Goal: Task Accomplishment & Management: Use online tool/utility

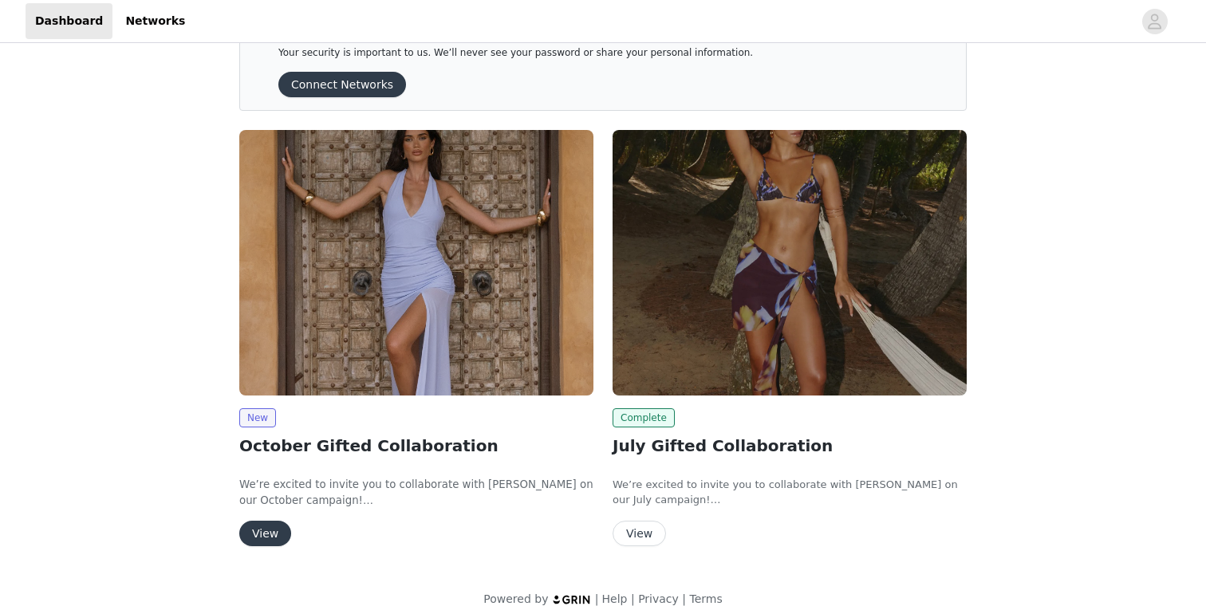
scroll to position [51, 0]
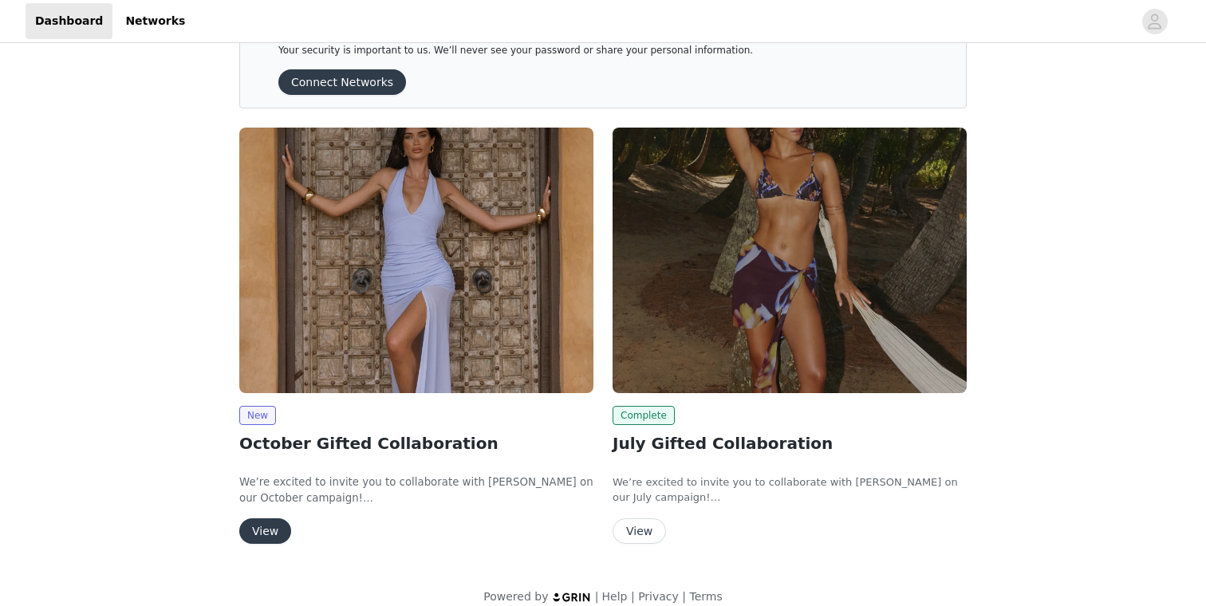
click at [271, 529] on button "View" at bounding box center [265, 531] width 52 height 26
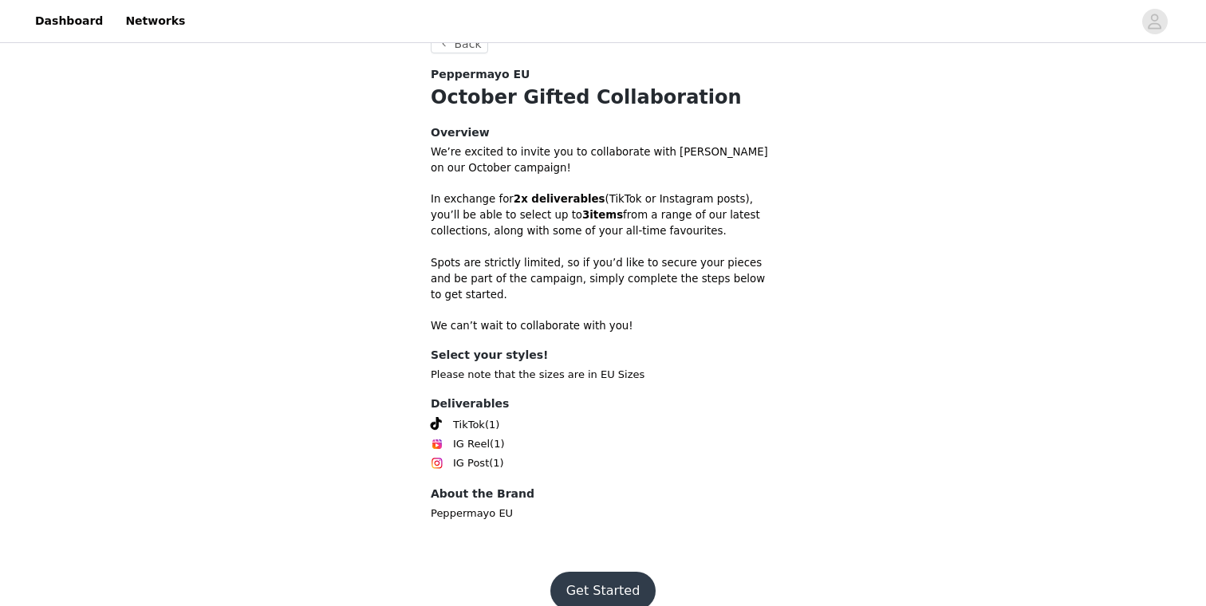
scroll to position [406, 0]
click at [612, 572] on button "Get Started" at bounding box center [603, 591] width 106 height 38
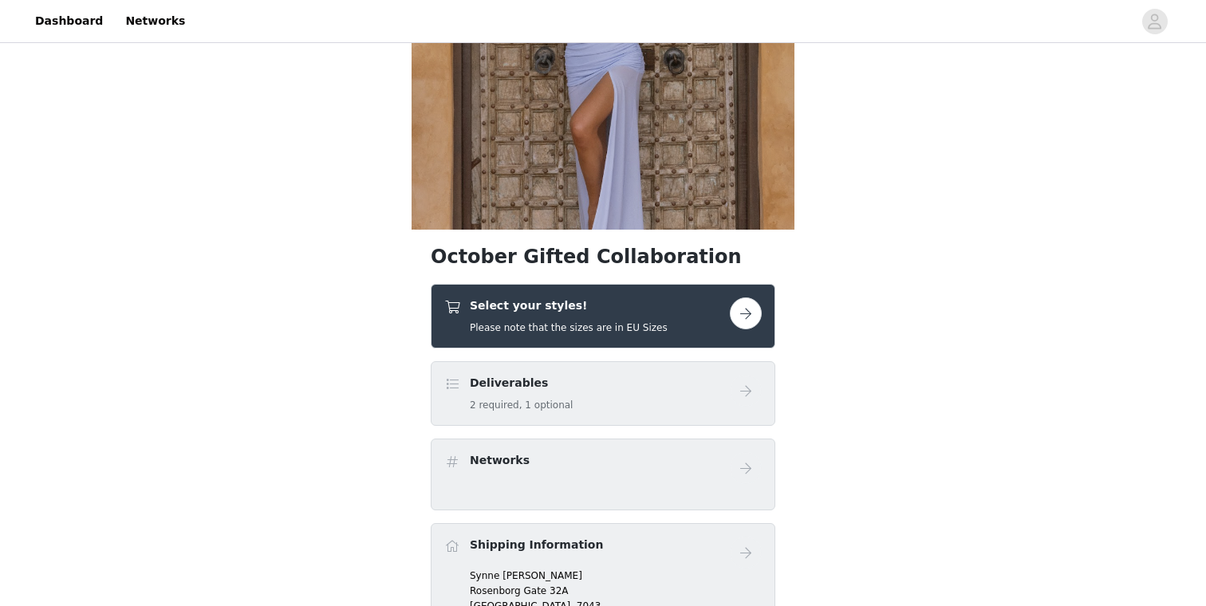
scroll to position [214, 0]
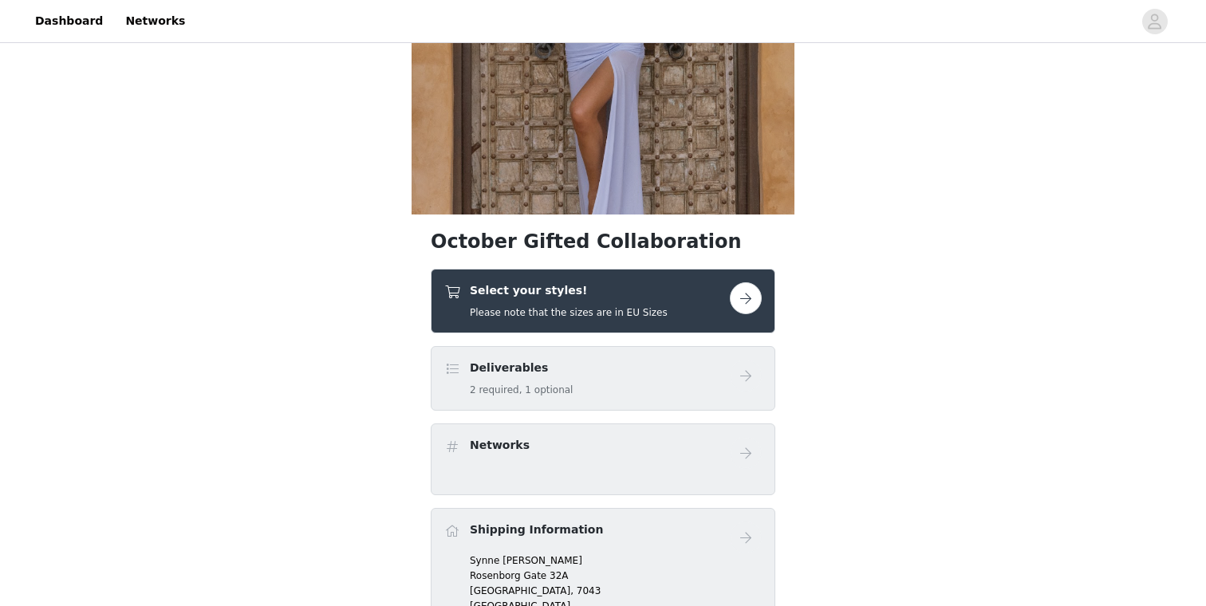
click at [753, 303] on button "button" at bounding box center [746, 298] width 32 height 32
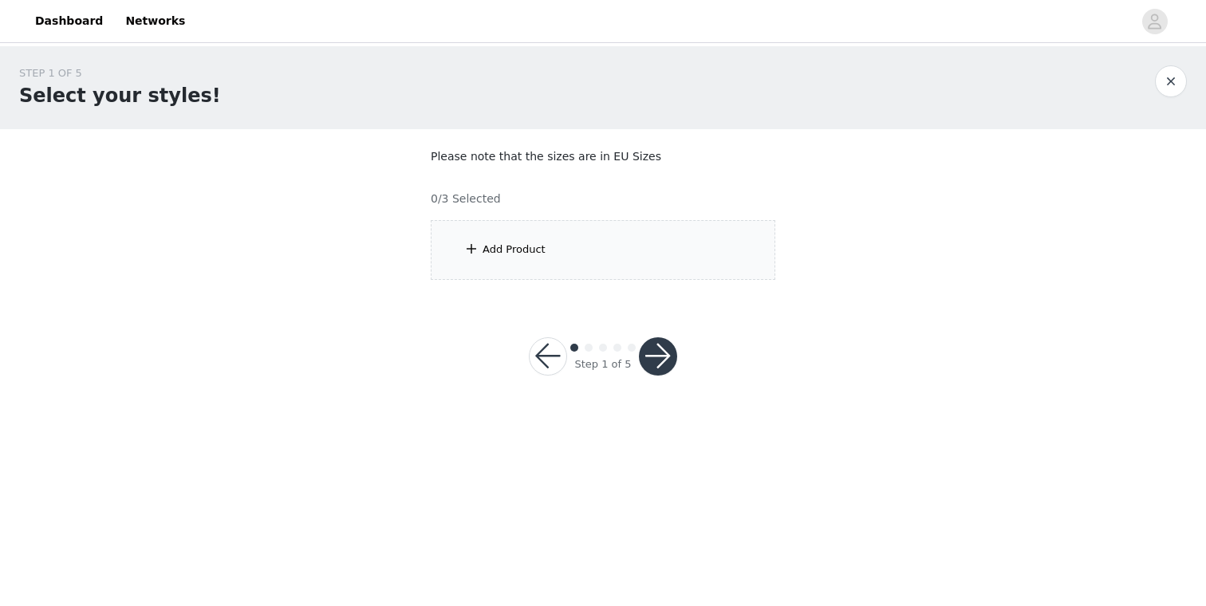
click at [693, 257] on div "Add Product" at bounding box center [603, 250] width 344 height 60
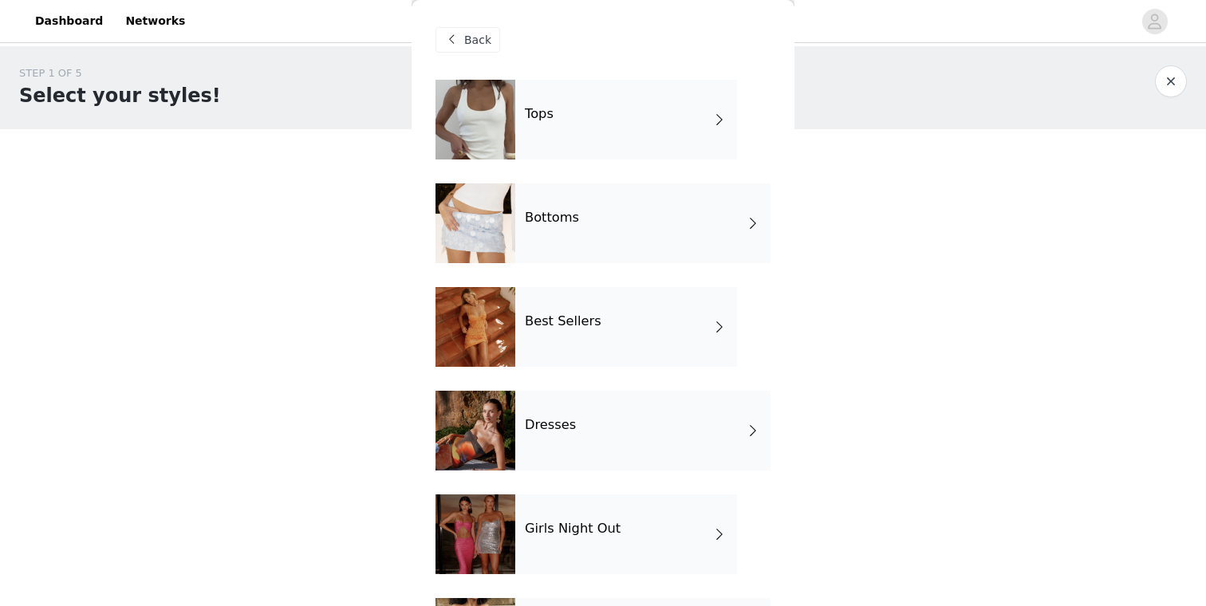
click at [683, 132] on div "Tops" at bounding box center [626, 120] width 222 height 80
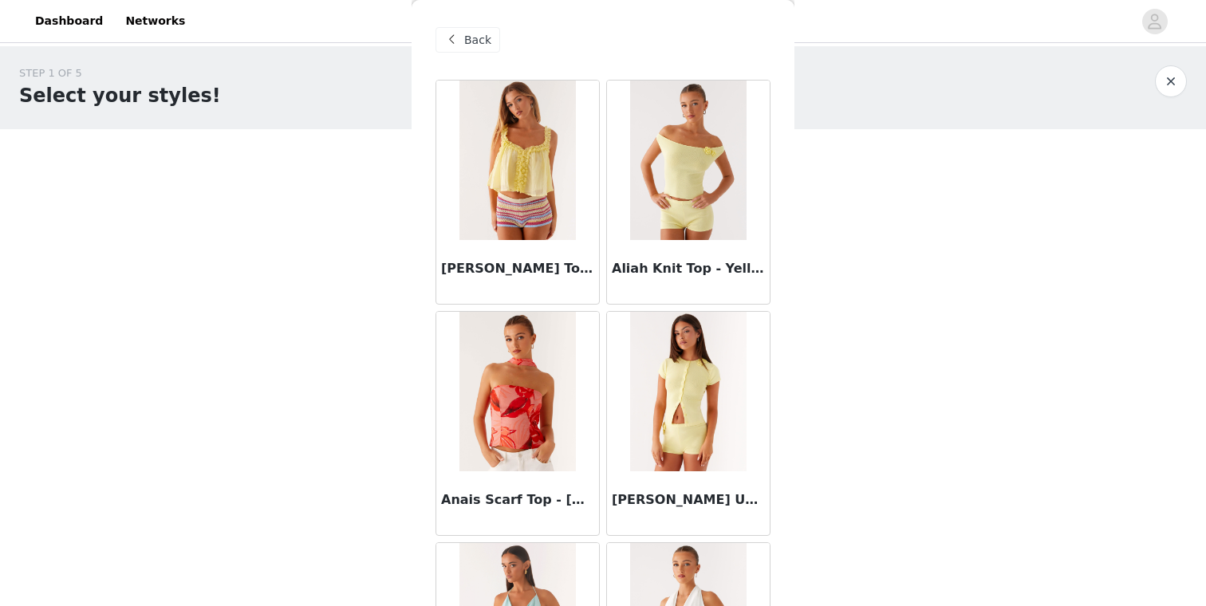
click at [493, 47] on div "Back" at bounding box center [467, 40] width 65 height 26
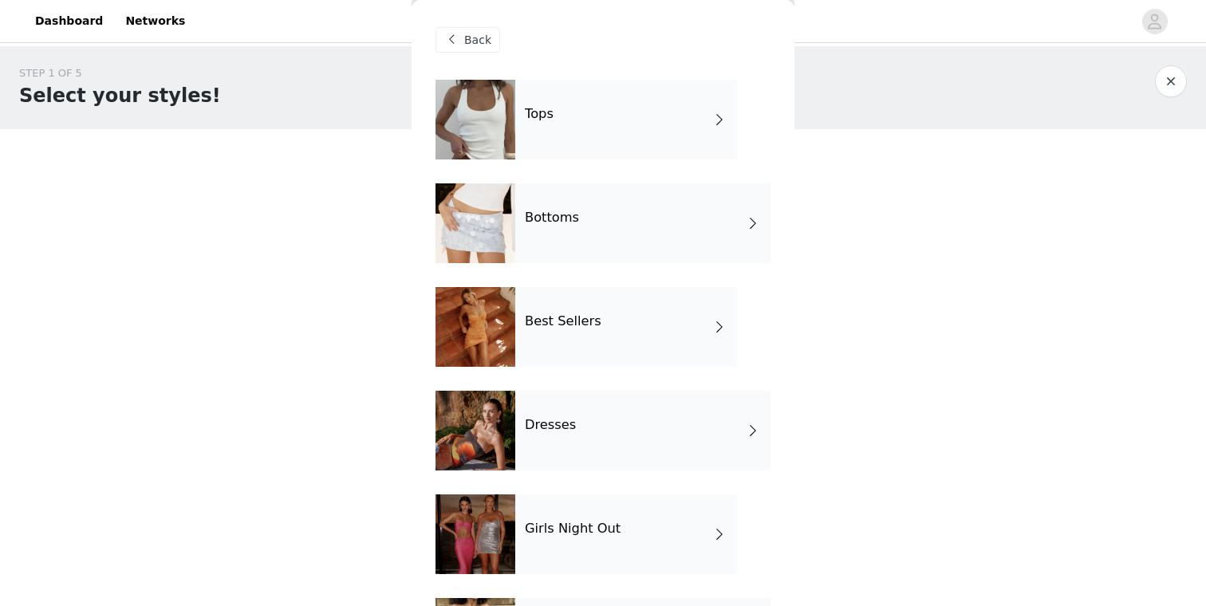
click at [557, 323] on h4 "Best Sellers" at bounding box center [563, 321] width 77 height 14
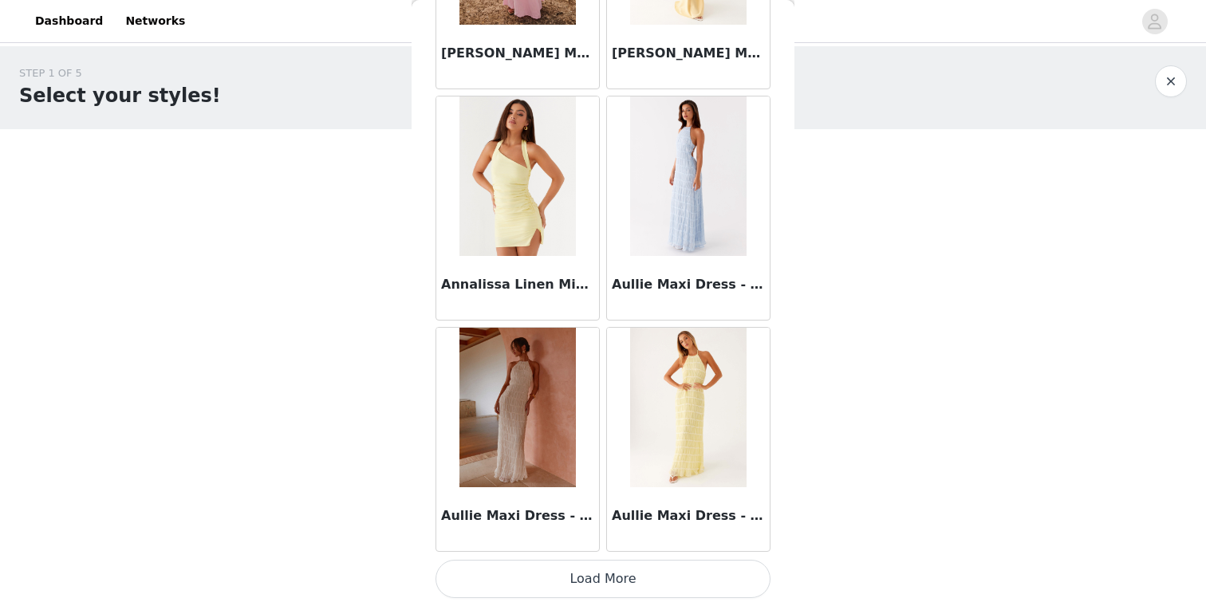
click at [566, 569] on button "Load More" at bounding box center [602, 579] width 335 height 38
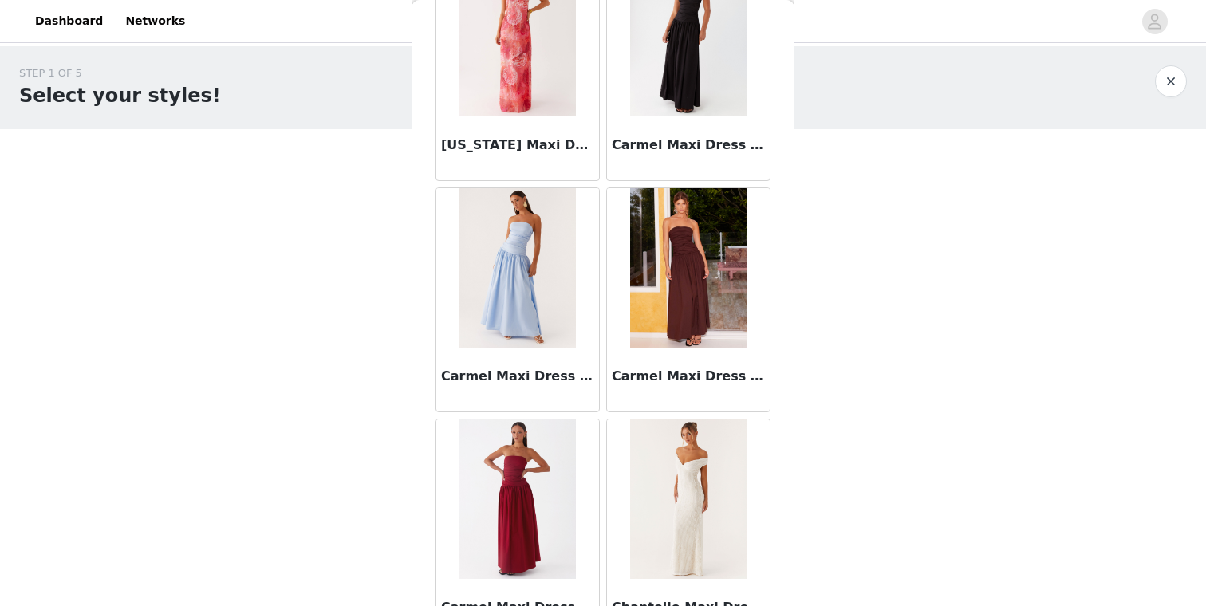
scroll to position [3364, 0]
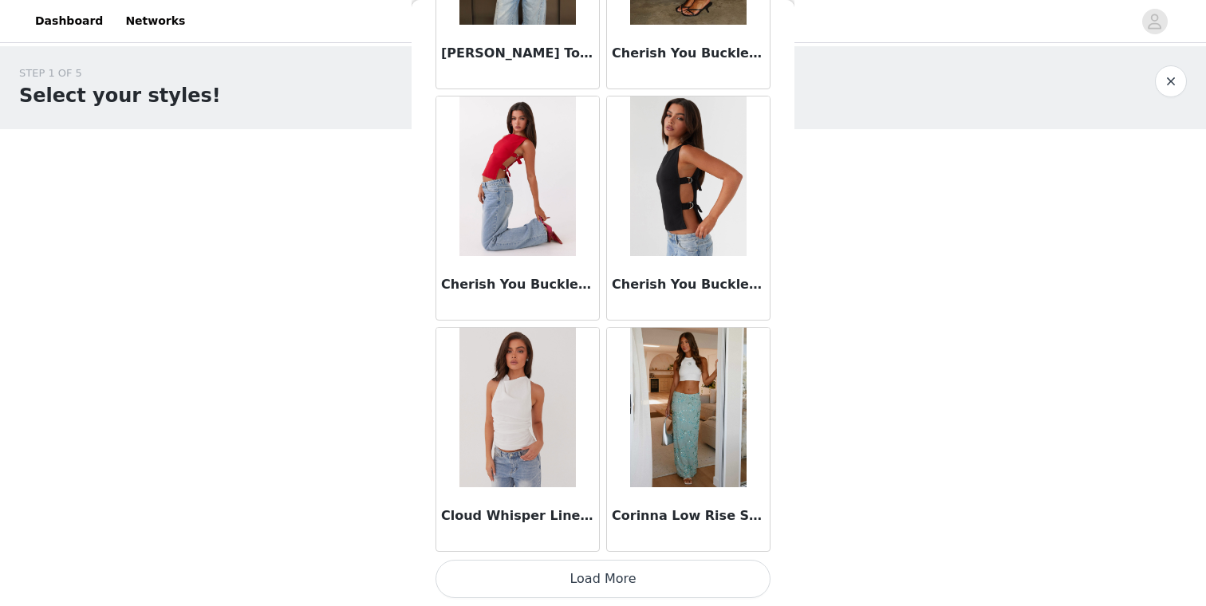
click at [609, 586] on button "Load More" at bounding box center [602, 579] width 335 height 38
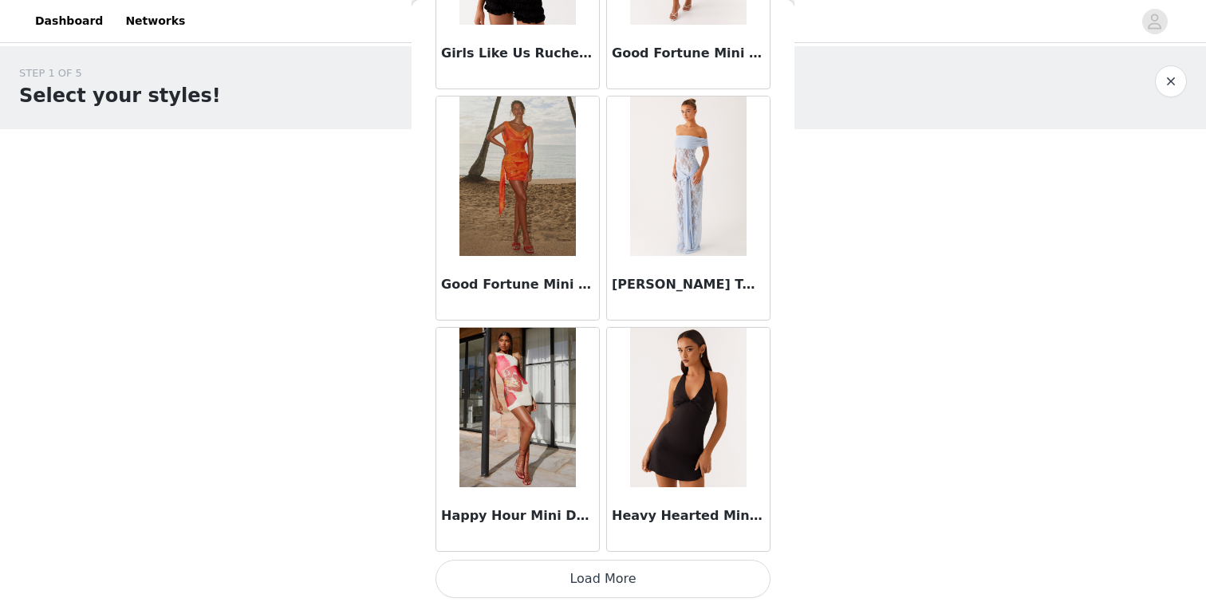
scroll to position [6458, 0]
click at [658, 573] on button "Load More" at bounding box center [602, 579] width 335 height 38
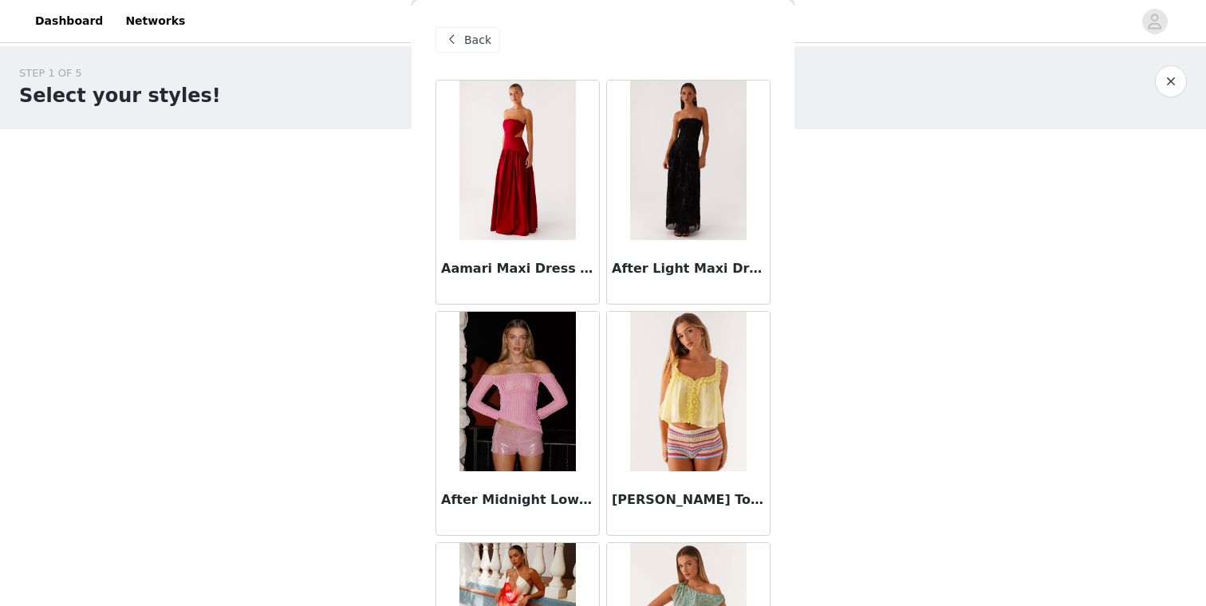
scroll to position [0, 0]
click at [462, 43] on div "Back" at bounding box center [467, 40] width 65 height 26
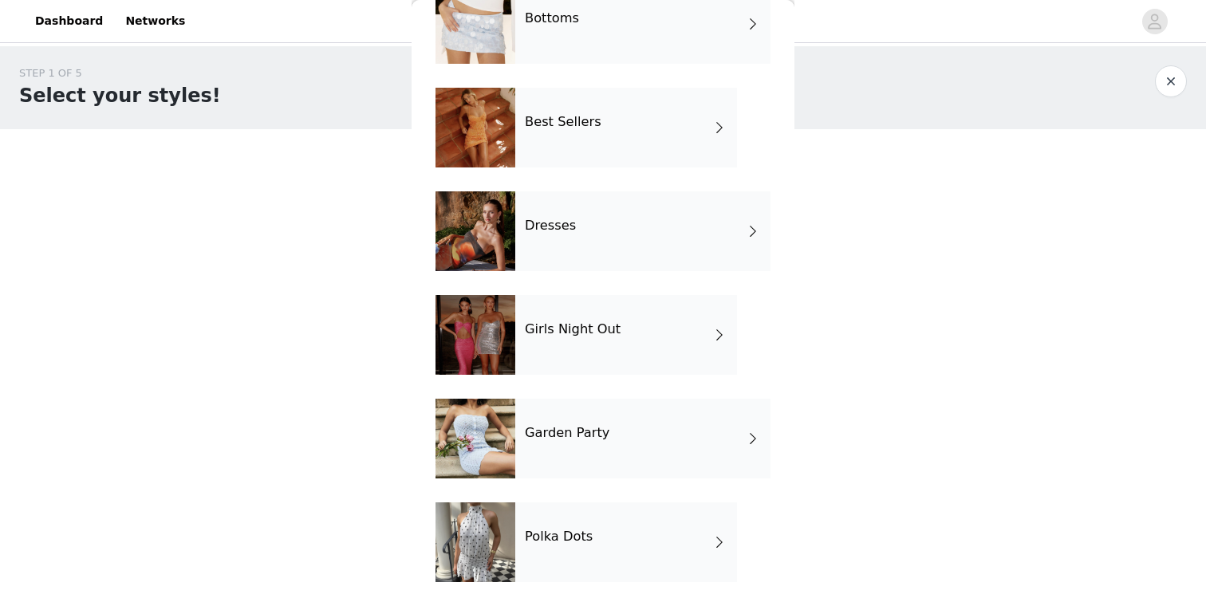
scroll to position [199, 0]
click at [608, 459] on div "Garden Party" at bounding box center [642, 439] width 255 height 80
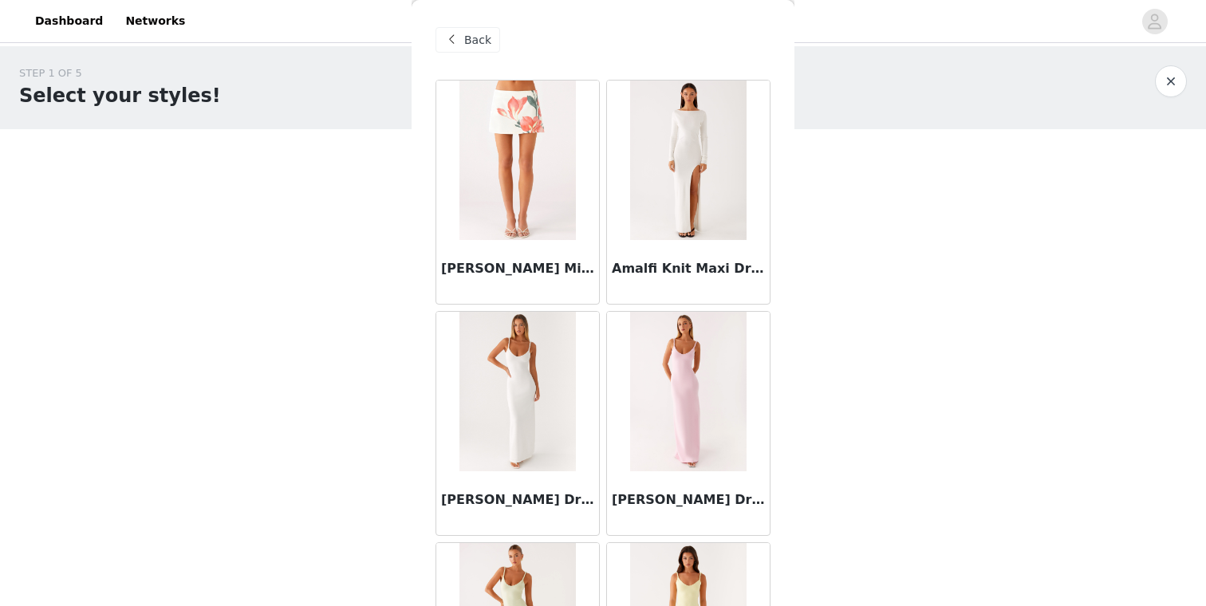
scroll to position [0, 0]
click at [493, 42] on div "Back" at bounding box center [467, 40] width 65 height 26
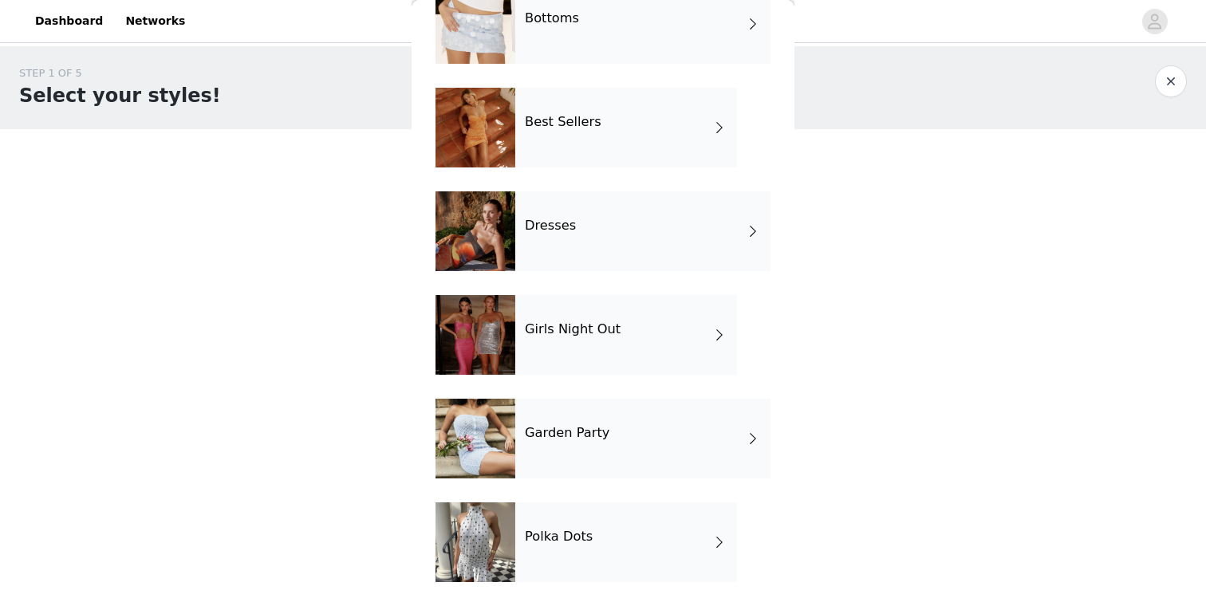
scroll to position [199, 0]
click at [569, 530] on h4 "Polka Dots" at bounding box center [559, 536] width 68 height 14
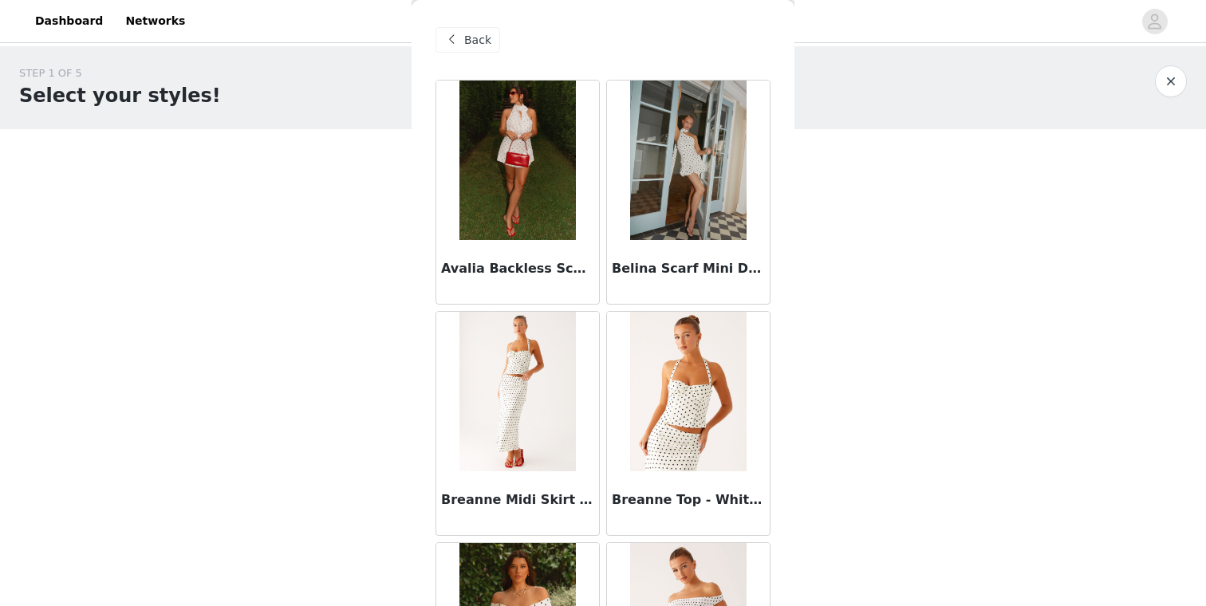
scroll to position [0, 0]
click at [473, 33] on span "Back" at bounding box center [477, 40] width 27 height 17
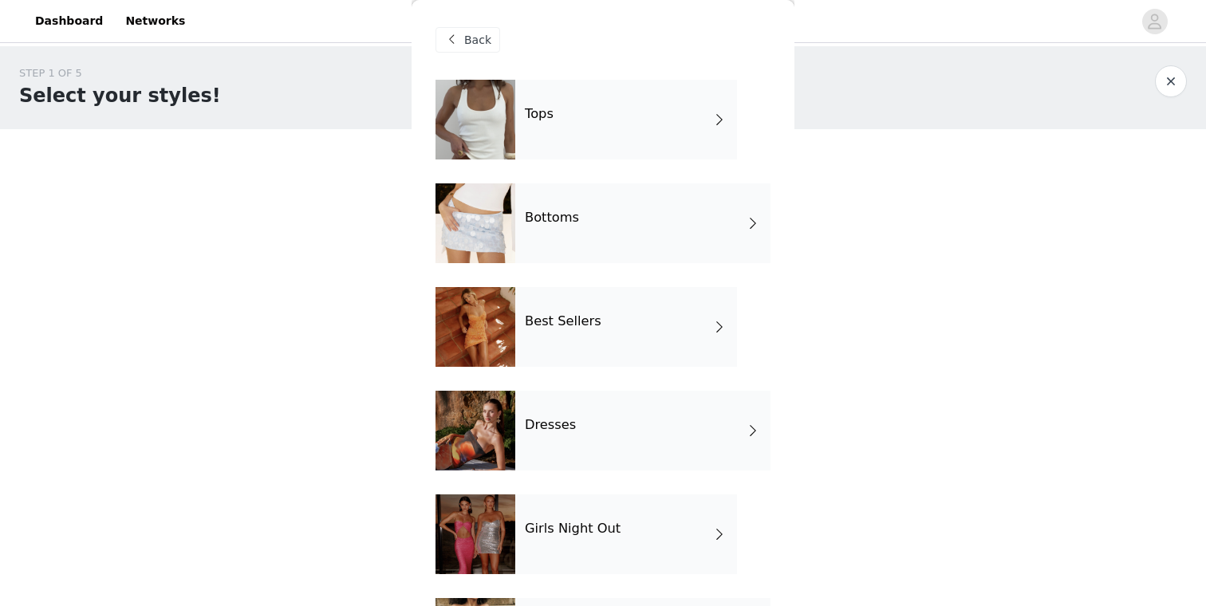
click at [553, 528] on h4 "Girls Night Out" at bounding box center [573, 528] width 96 height 14
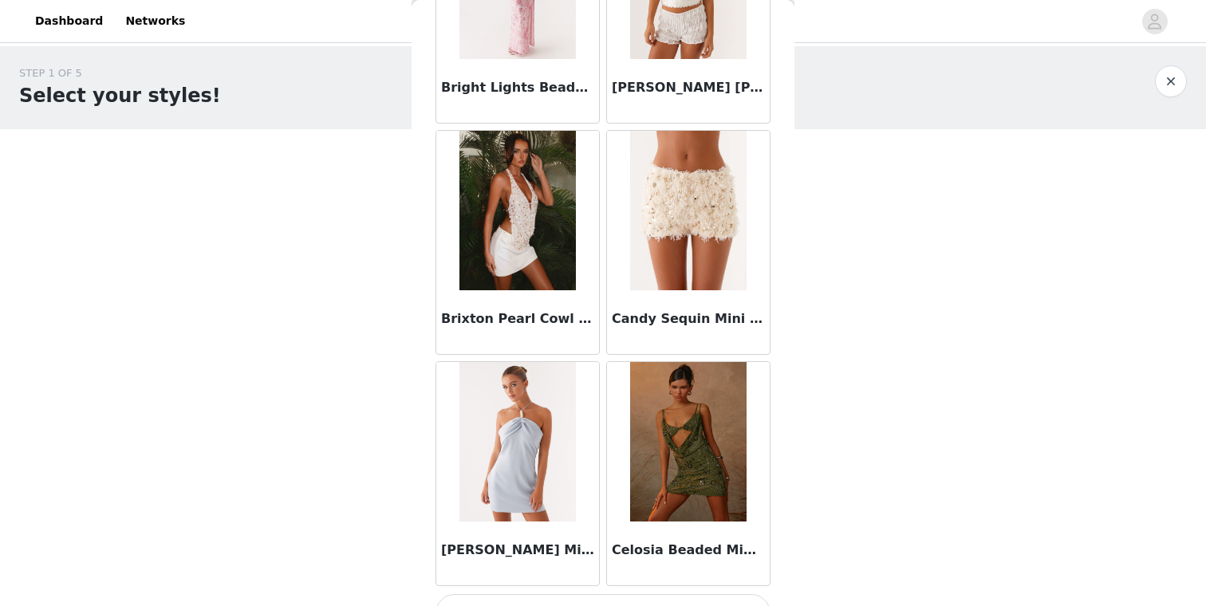
scroll to position [1812, 0]
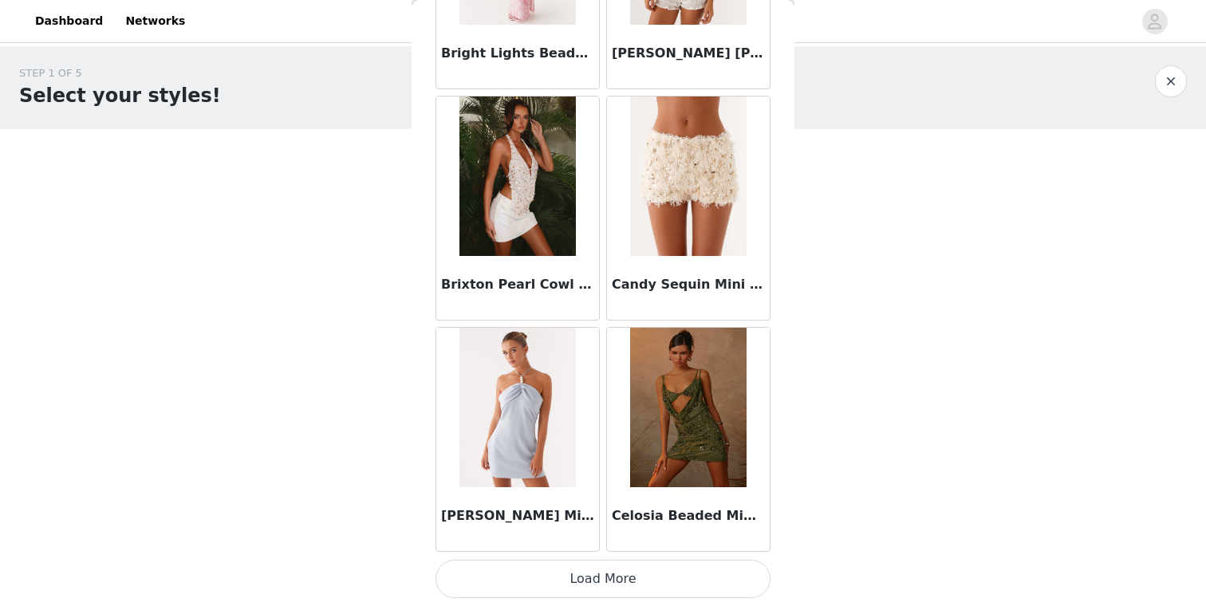
click at [594, 565] on button "Load More" at bounding box center [602, 579] width 335 height 38
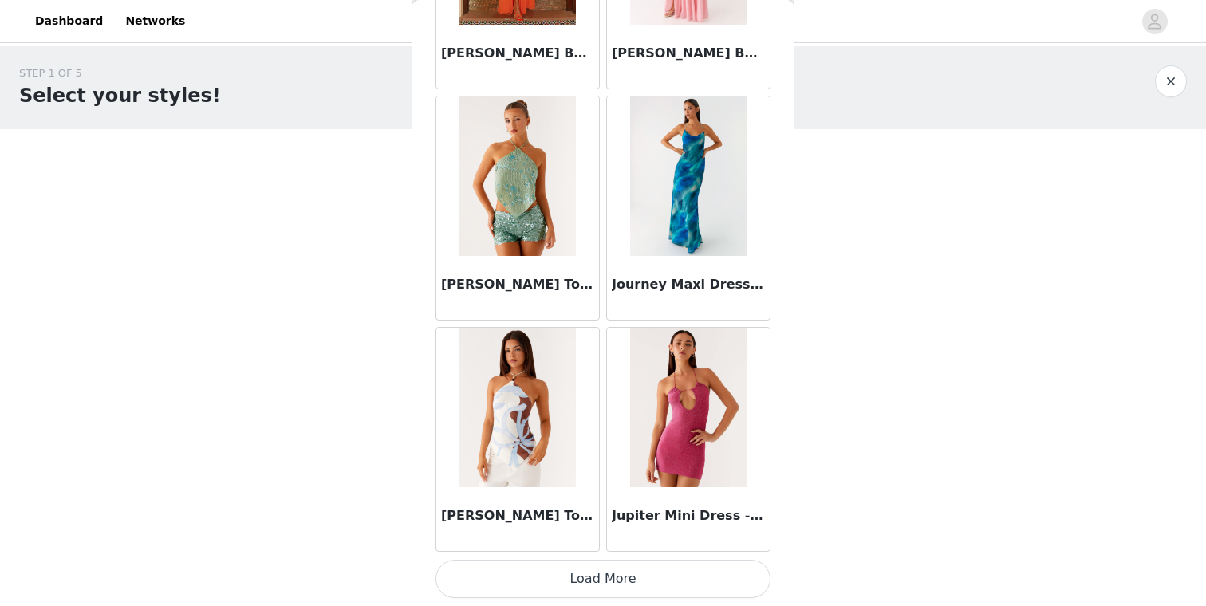
scroll to position [4146, 0]
click at [632, 587] on button "Load More" at bounding box center [602, 579] width 335 height 38
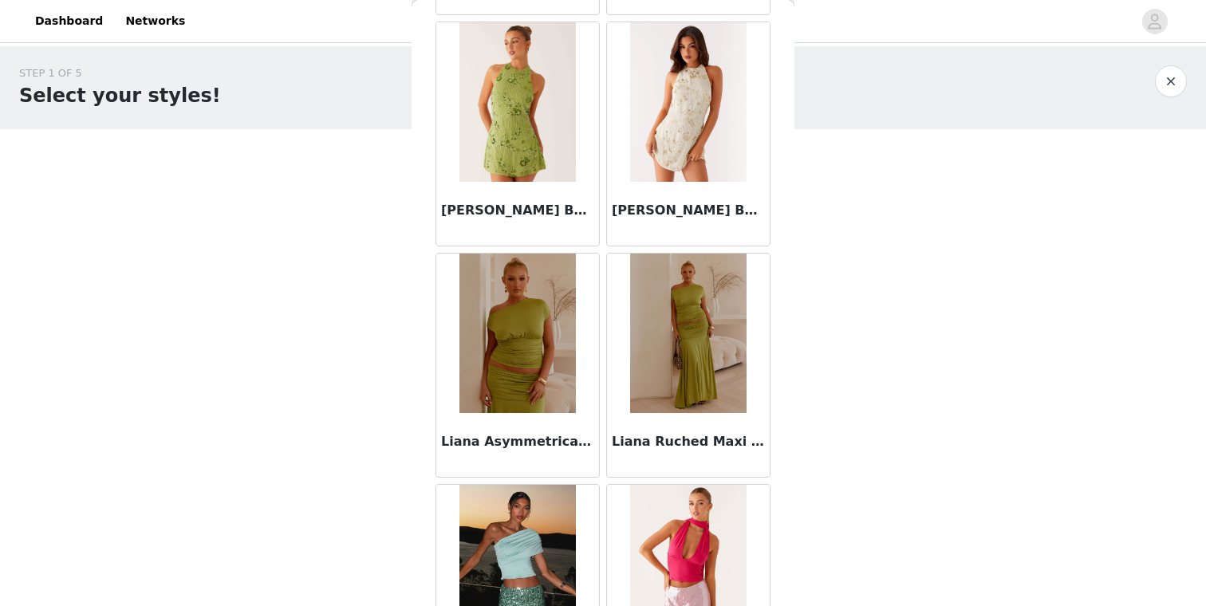
scroll to position [5607, 0]
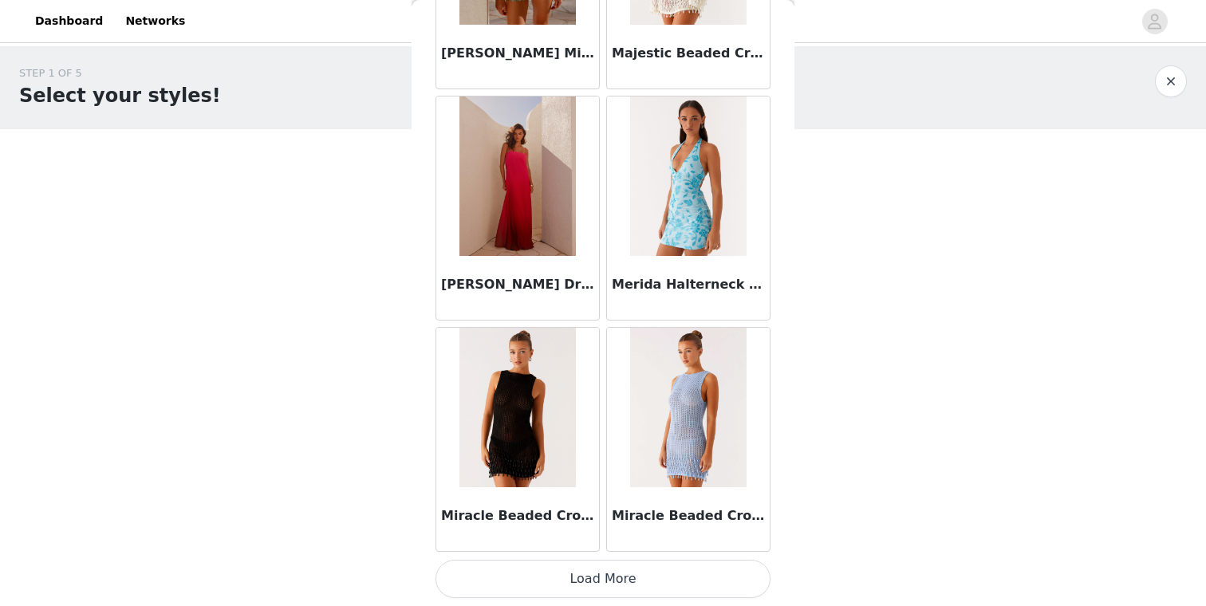
click at [634, 565] on button "Load More" at bounding box center [602, 579] width 335 height 38
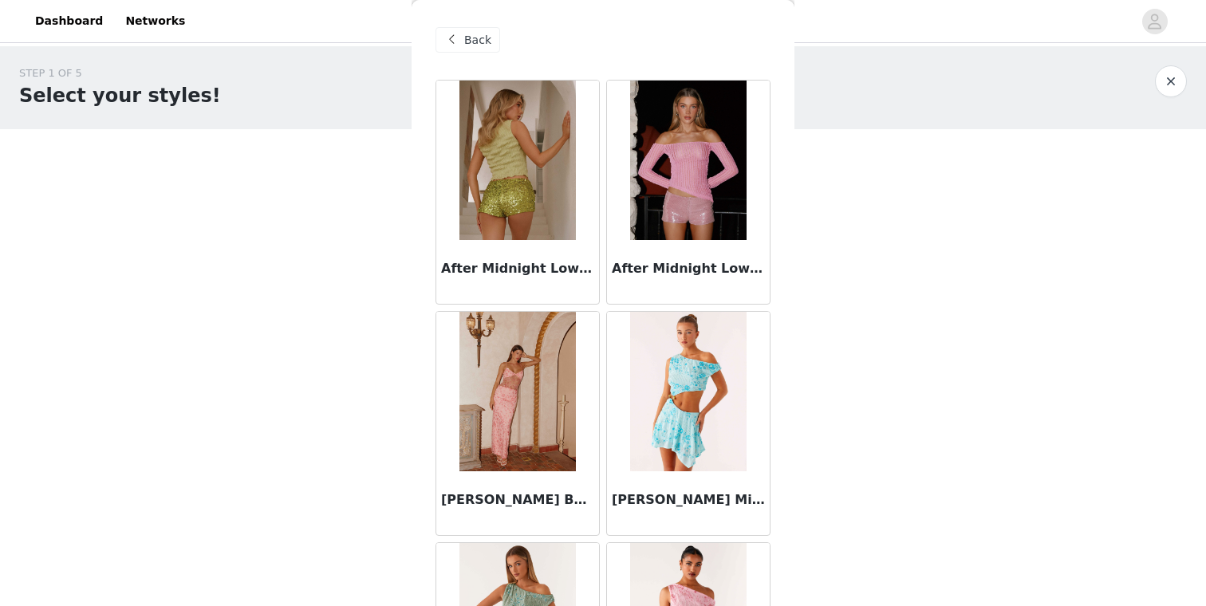
scroll to position [0, 0]
click at [490, 34] on div "Back" at bounding box center [467, 40] width 65 height 26
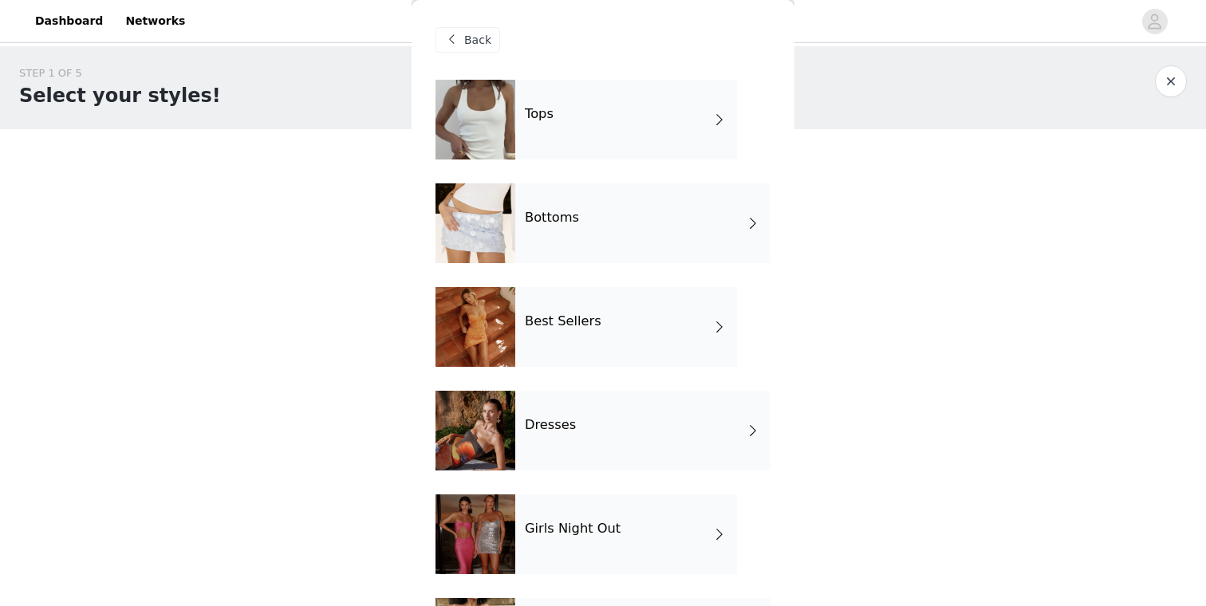
click at [566, 426] on h4 "Dresses" at bounding box center [550, 425] width 51 height 14
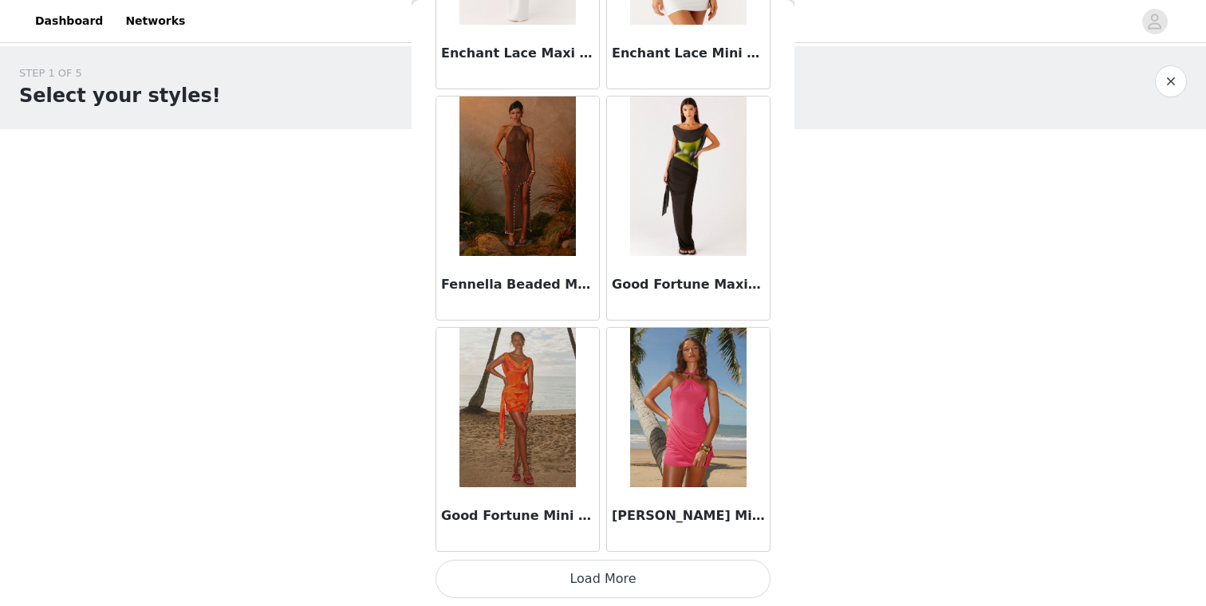
scroll to position [1834, 0]
click at [597, 581] on button "Load More" at bounding box center [602, 579] width 335 height 38
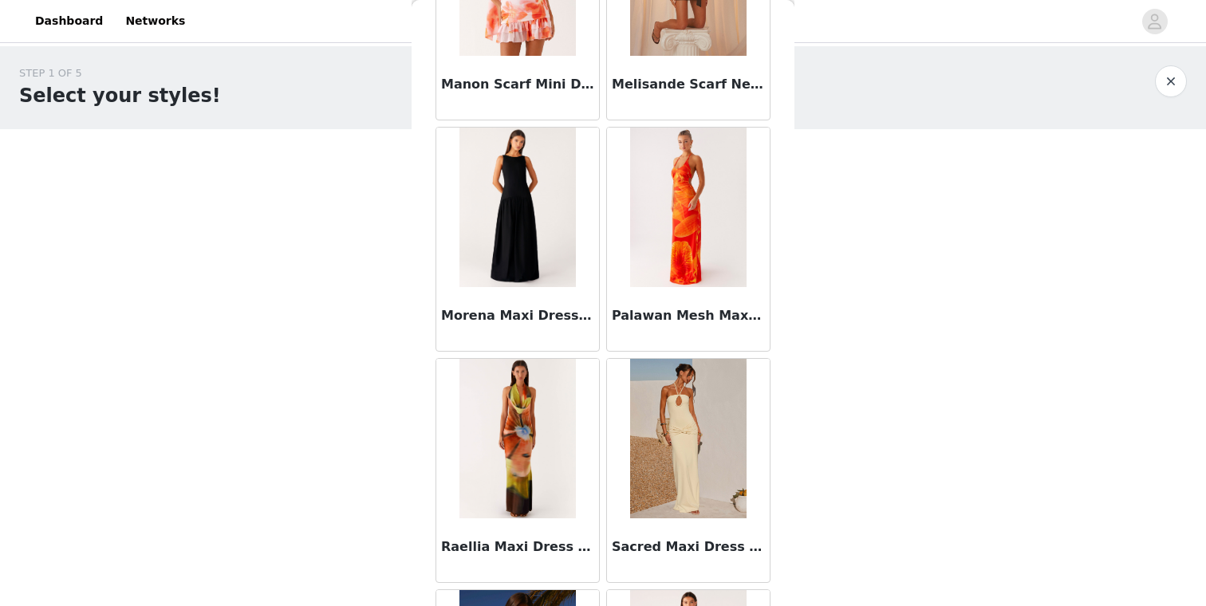
scroll to position [3194, 0]
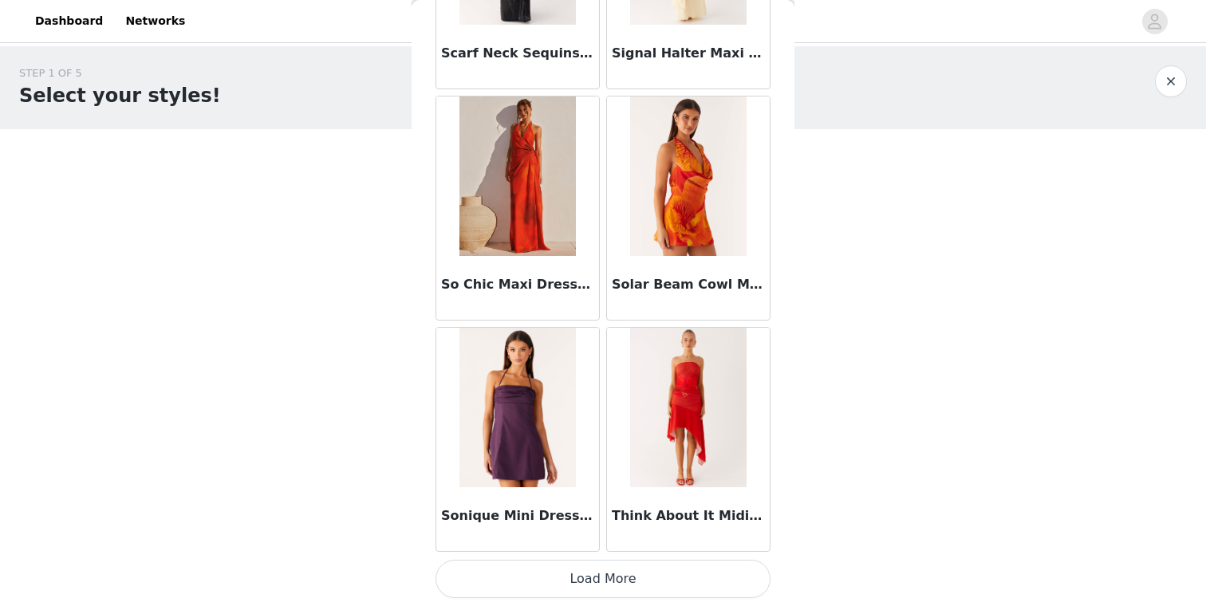
click at [629, 584] on button "Load More" at bounding box center [602, 579] width 335 height 38
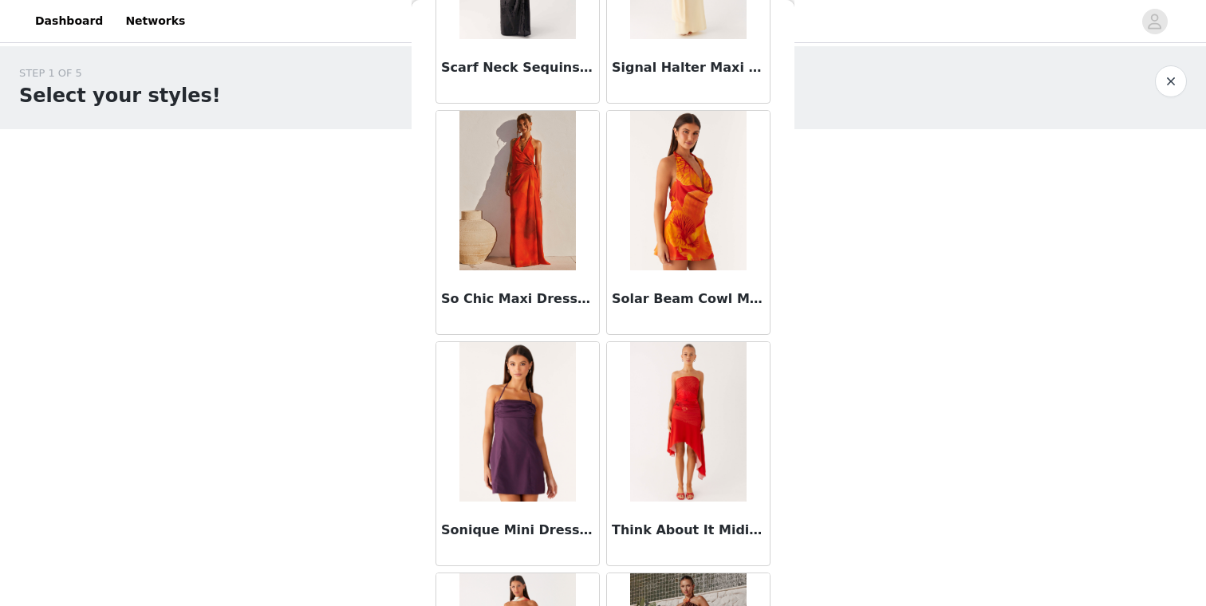
scroll to position [3508, 0]
